Goal: Information Seeking & Learning: Check status

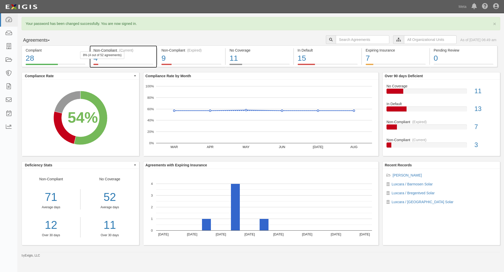
click at [102, 50] on div "Non-Compliant (Current)" at bounding box center [123, 50] width 60 height 5
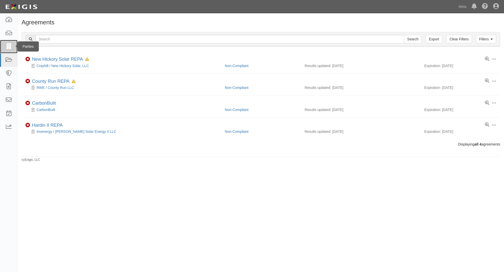
click at [12, 45] on icon at bounding box center [8, 47] width 7 height 6
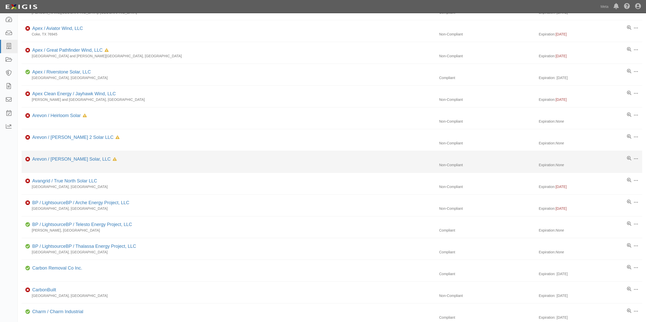
scroll to position [155, 0]
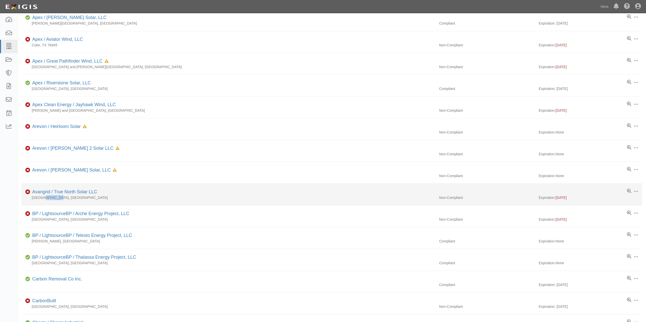
drag, startPoint x: 41, startPoint y: 198, endPoint x: 53, endPoint y: 199, distance: 11.9
click at [53, 199] on div "Falls County, TX" at bounding box center [229, 197] width 414 height 5
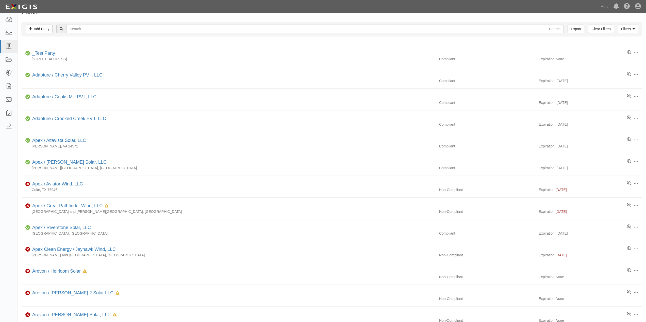
scroll to position [0, 0]
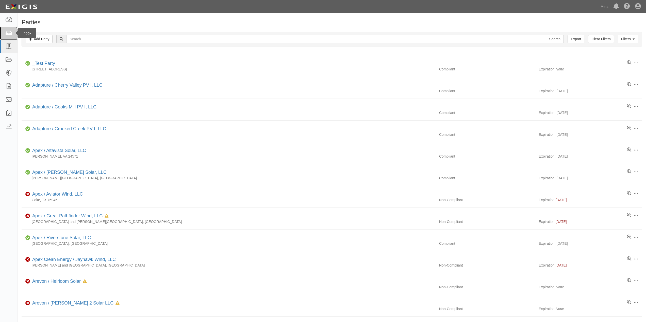
click at [8, 36] on icon at bounding box center [8, 33] width 7 height 6
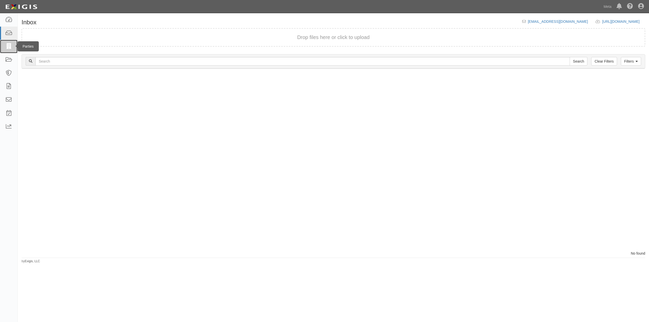
click at [9, 45] on icon at bounding box center [8, 47] width 7 height 6
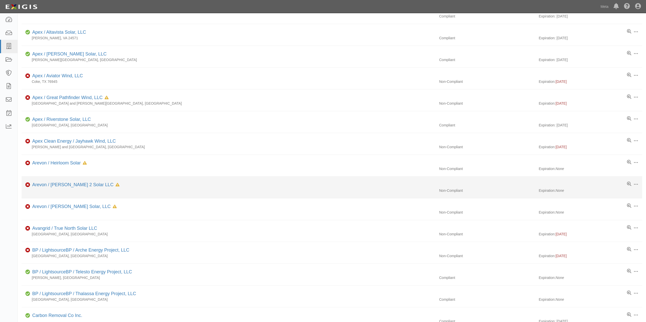
scroll to position [178, 0]
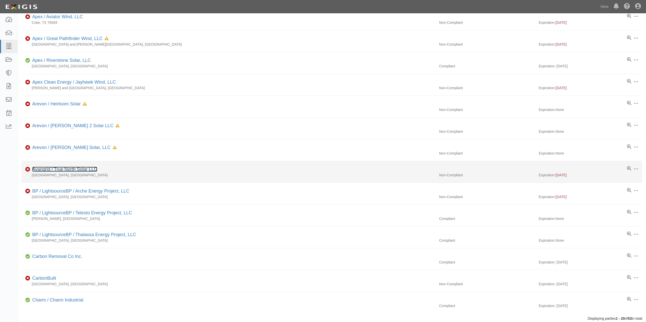
click at [70, 170] on link "Avangrid / True North Solar LLC" at bounding box center [64, 169] width 65 height 5
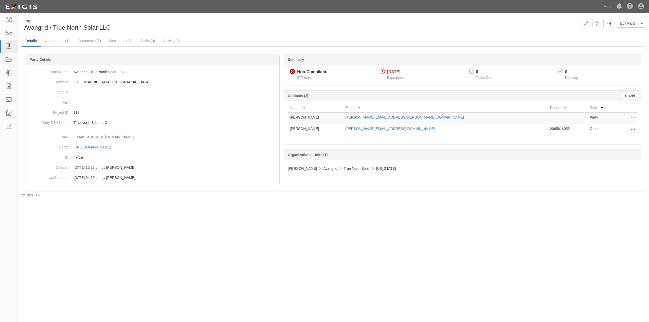
drag, startPoint x: 306, startPoint y: 77, endPoint x: 313, endPoint y: 77, distance: 7.1
click at [313, 77] on div "877 days" at bounding box center [310, 77] width 31 height 5
drag, startPoint x: 309, startPoint y: 128, endPoint x: 313, endPoint y: 128, distance: 3.6
click at [313, 128] on td "[PERSON_NAME]" at bounding box center [316, 129] width 56 height 11
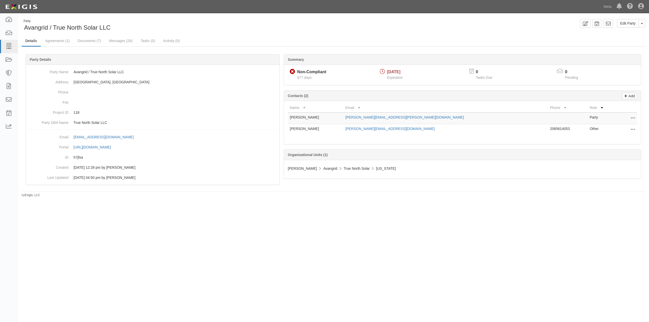
click at [313, 128] on td "[PERSON_NAME]" at bounding box center [316, 129] width 56 height 11
drag, startPoint x: 513, startPoint y: 131, endPoint x: 525, endPoint y: 131, distance: 12.4
click at [548, 131] on td "2065614053" at bounding box center [568, 129] width 40 height 11
click at [358, 169] on span "True North Solar" at bounding box center [357, 169] width 26 height 4
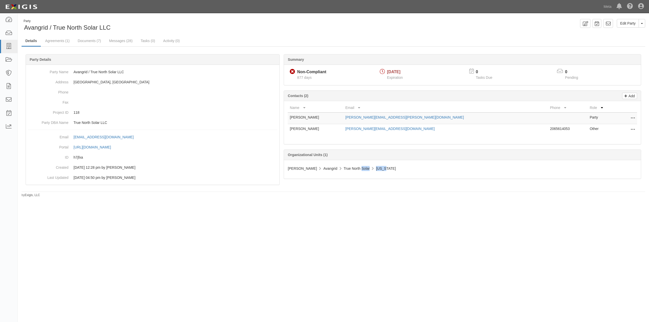
click at [358, 169] on span "True North Solar" at bounding box center [357, 169] width 26 height 4
click at [376, 168] on span "[US_STATE]" at bounding box center [386, 169] width 20 height 4
click at [381, 170] on div "Keith Frederick Avangrid True North Solar Texas" at bounding box center [463, 168] width 350 height 5
click at [341, 180] on div "Summary Non-Compliant Non-Compliant 877 days 06/01/2024 Expiration 0 Tasks Due …" at bounding box center [463, 119] width 362 height 130
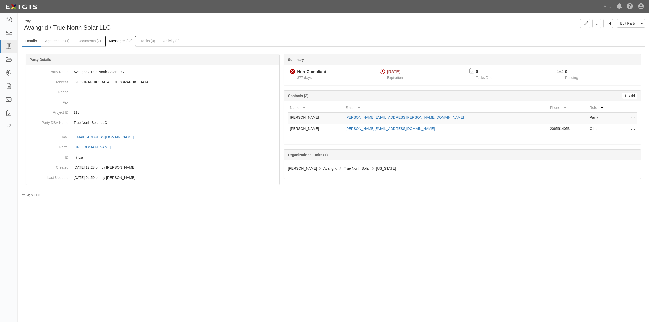
click at [106, 39] on link "Messages (28)" at bounding box center [120, 41] width 31 height 11
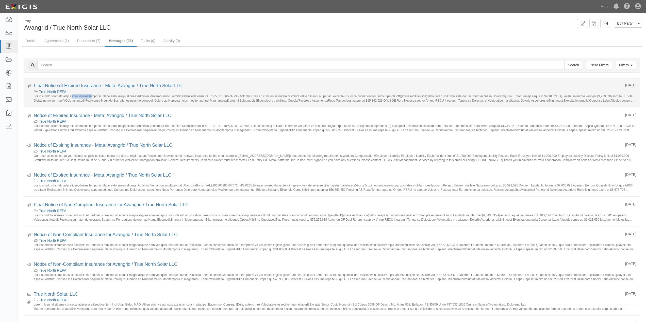
drag, startPoint x: 68, startPoint y: 97, endPoint x: 93, endPoint y: 98, distance: 24.9
click at [93, 98] on small at bounding box center [335, 98] width 602 height 8
drag, startPoint x: 104, startPoint y: 98, endPoint x: 117, endPoint y: 97, distance: 13.2
click at [116, 97] on small at bounding box center [335, 98] width 602 height 8
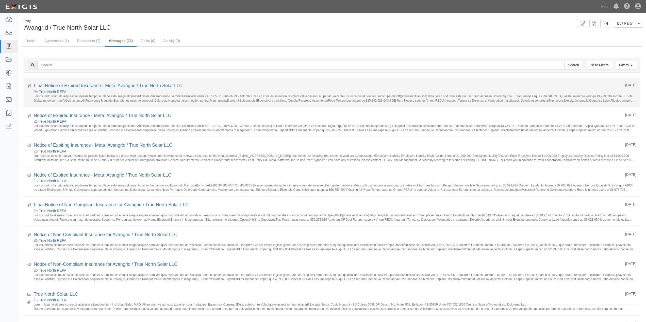
click at [117, 97] on small at bounding box center [335, 98] width 602 height 8
drag, startPoint x: 320, startPoint y: 98, endPoint x: 336, endPoint y: 98, distance: 16.0
click at [336, 98] on small at bounding box center [335, 98] width 602 height 8
click at [340, 98] on small at bounding box center [335, 98] width 602 height 8
drag, startPoint x: 377, startPoint y: 97, endPoint x: 389, endPoint y: 97, distance: 11.7
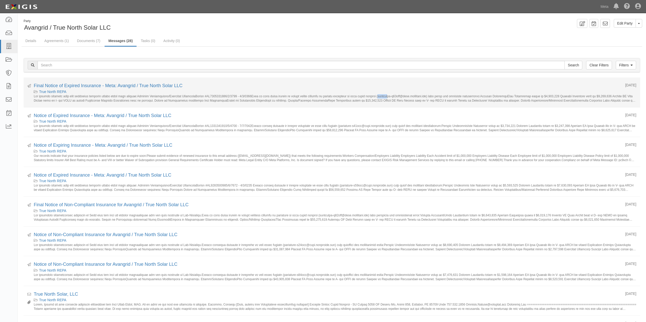
click at [389, 97] on small at bounding box center [335, 98] width 602 height 8
click at [383, 97] on small at bounding box center [335, 98] width 602 height 8
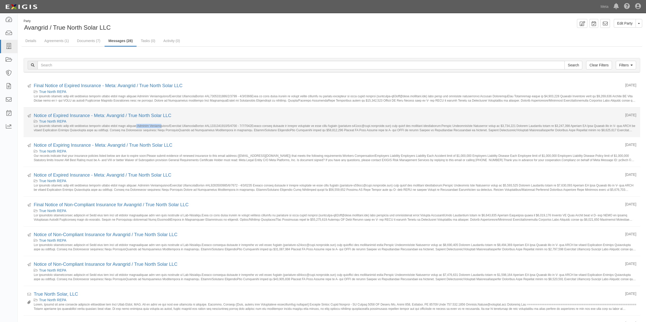
drag, startPoint x: 139, startPoint y: 127, endPoint x: 162, endPoint y: 128, distance: 22.9
click at [161, 128] on small at bounding box center [335, 128] width 602 height 8
click at [162, 128] on small at bounding box center [335, 128] width 602 height 8
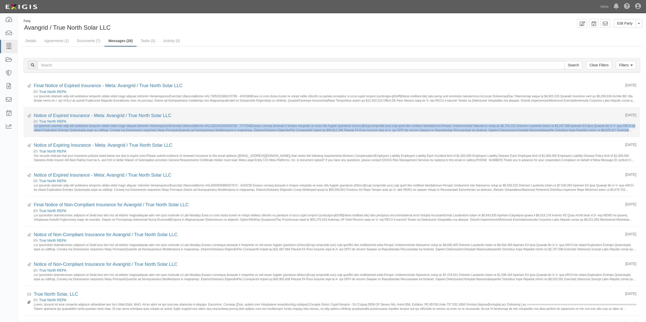
click at [162, 128] on small at bounding box center [335, 128] width 602 height 8
click at [163, 126] on small at bounding box center [335, 128] width 602 height 8
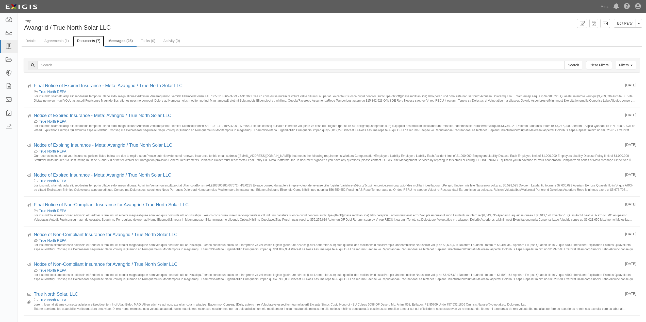
click at [99, 42] on link "Documents (7)" at bounding box center [88, 41] width 31 height 11
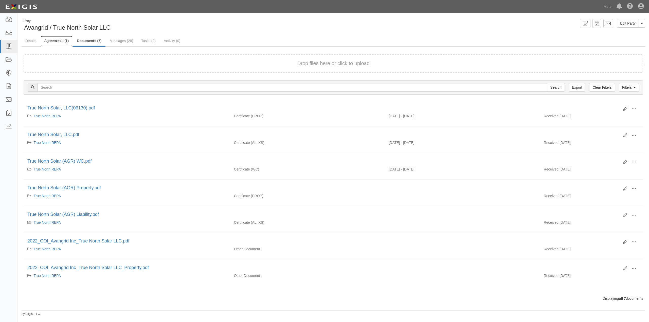
click at [66, 40] on link "Agreements (1)" at bounding box center [57, 41] width 32 height 11
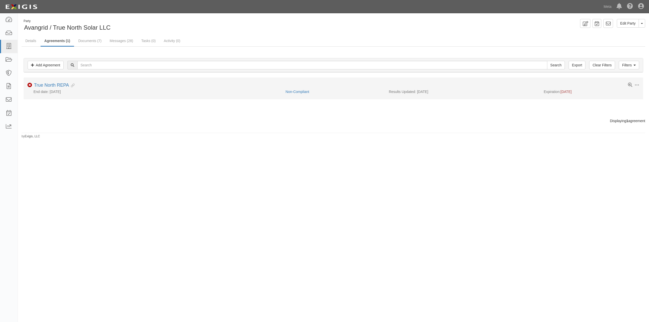
drag, startPoint x: 59, startPoint y: 92, endPoint x: 67, endPoint y: 92, distance: 8.4
click at [67, 92] on div "End date: [DATE]" at bounding box center [154, 91] width 254 height 5
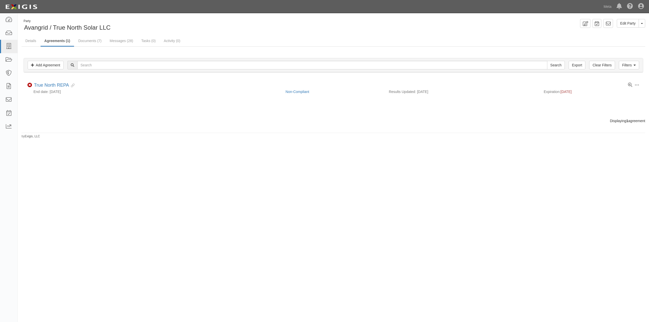
click at [99, 119] on div "Displaying 1 agreement" at bounding box center [334, 120] width 632 height 5
click at [38, 43] on link "Details" at bounding box center [31, 41] width 19 height 11
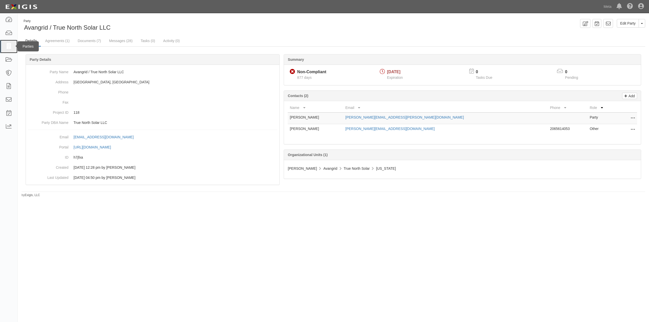
click at [12, 46] on link at bounding box center [9, 46] width 18 height 13
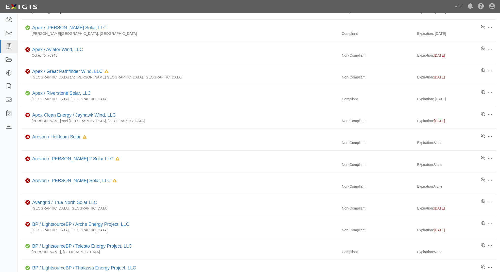
scroll to position [87, 0]
